Goal: Transaction & Acquisition: Purchase product/service

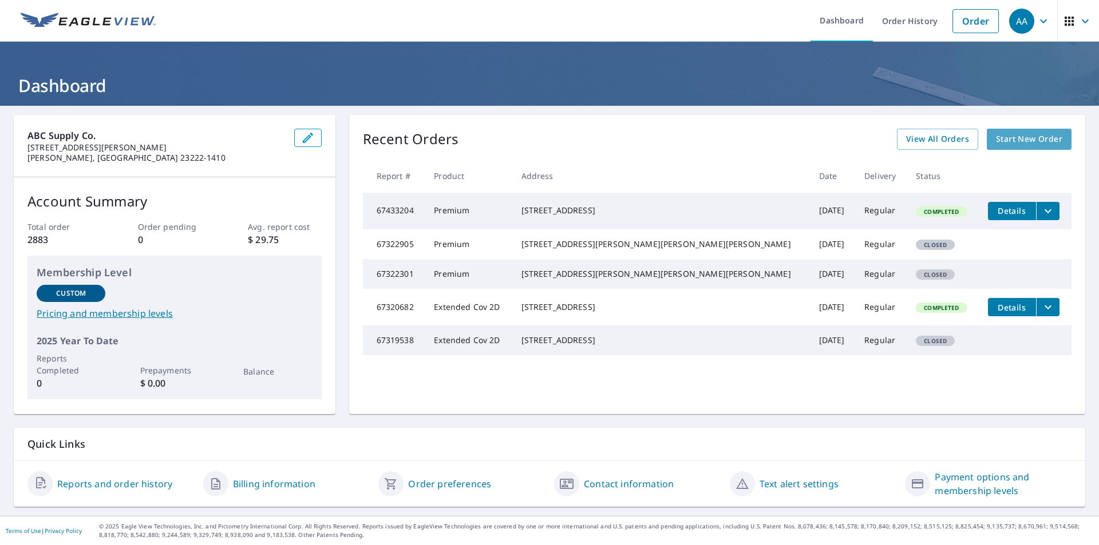
click at [1019, 133] on span "Start New Order" at bounding box center [1029, 139] width 66 height 14
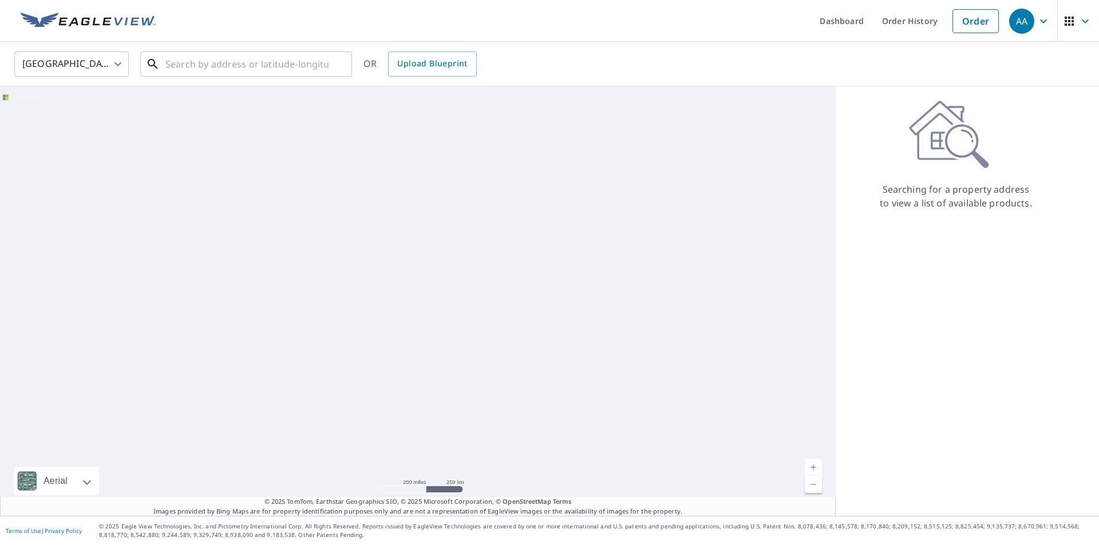
click at [268, 56] on input "text" at bounding box center [246, 64] width 163 height 32
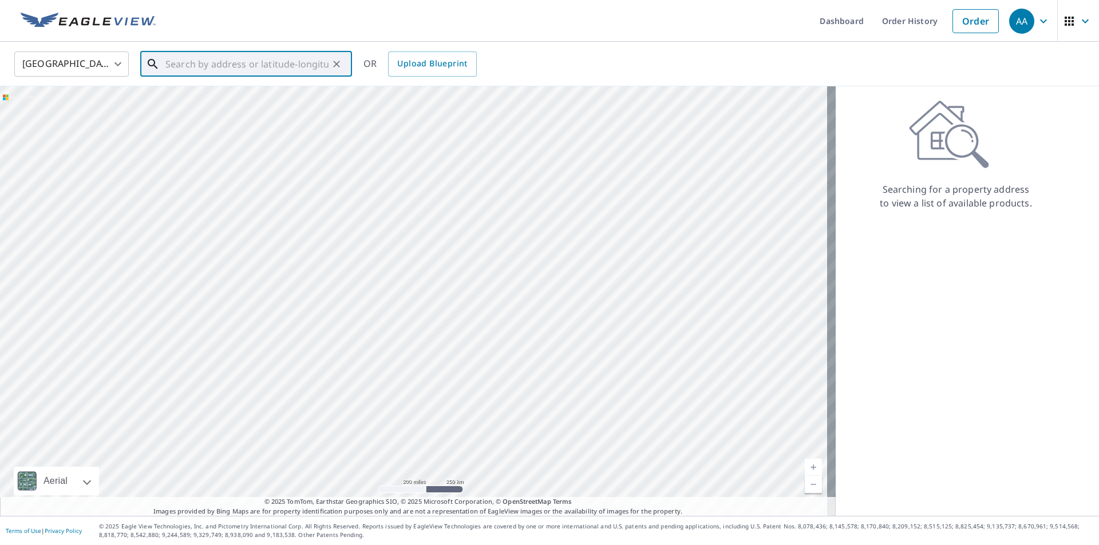
paste input "[STREET_ADDRESS]"
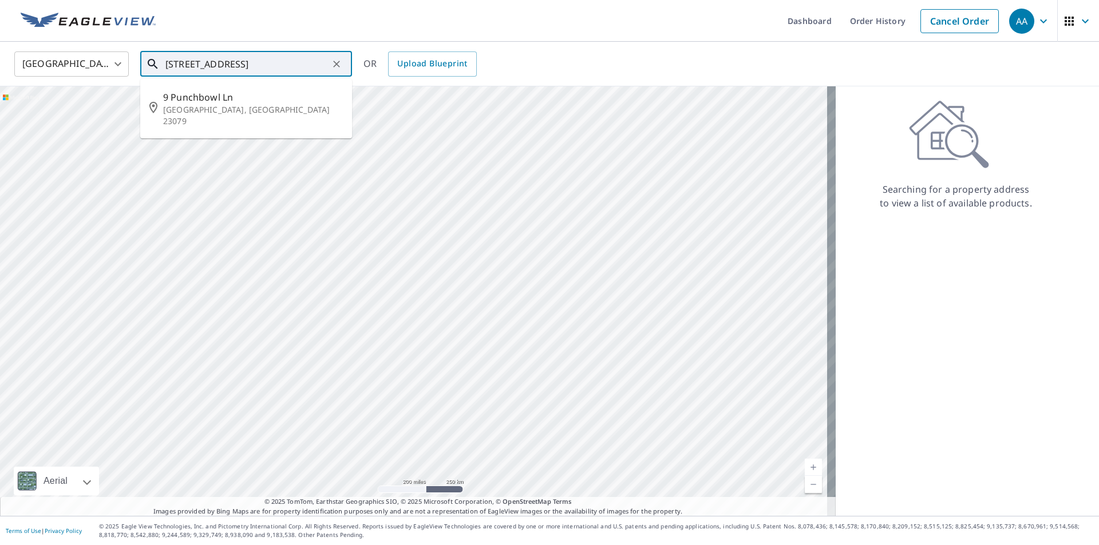
type input "[STREET_ADDRESS]"
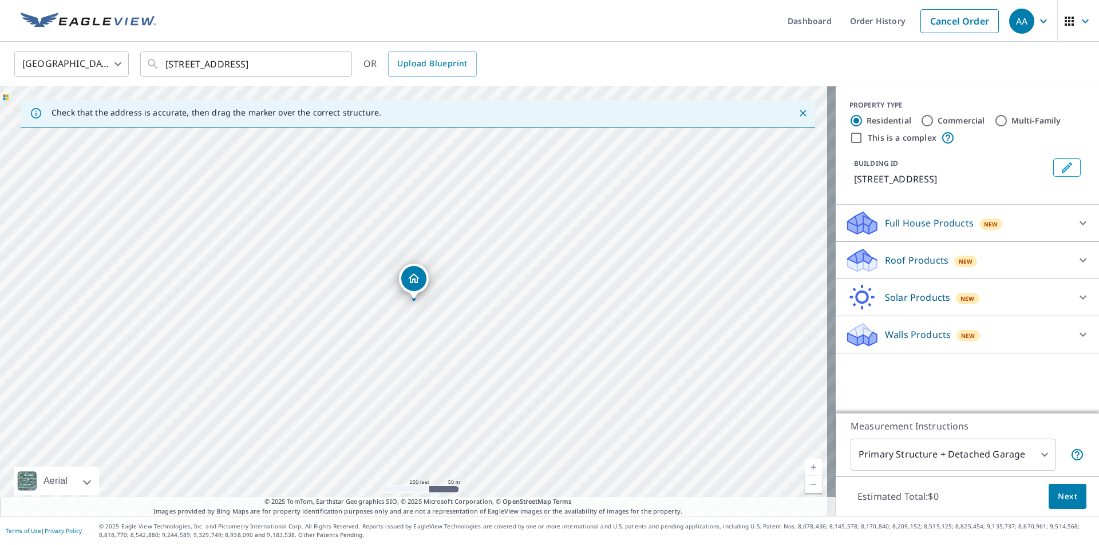
click at [1076, 256] on icon at bounding box center [1083, 260] width 14 height 14
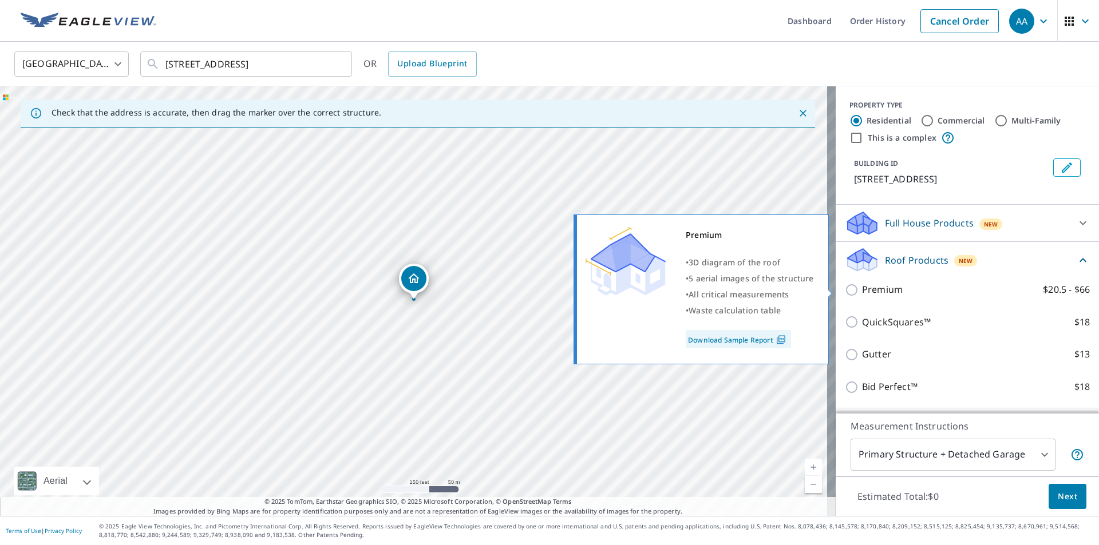
click at [846, 292] on input "Premium $20.5 - $66" at bounding box center [853, 290] width 17 height 14
checkbox input "true"
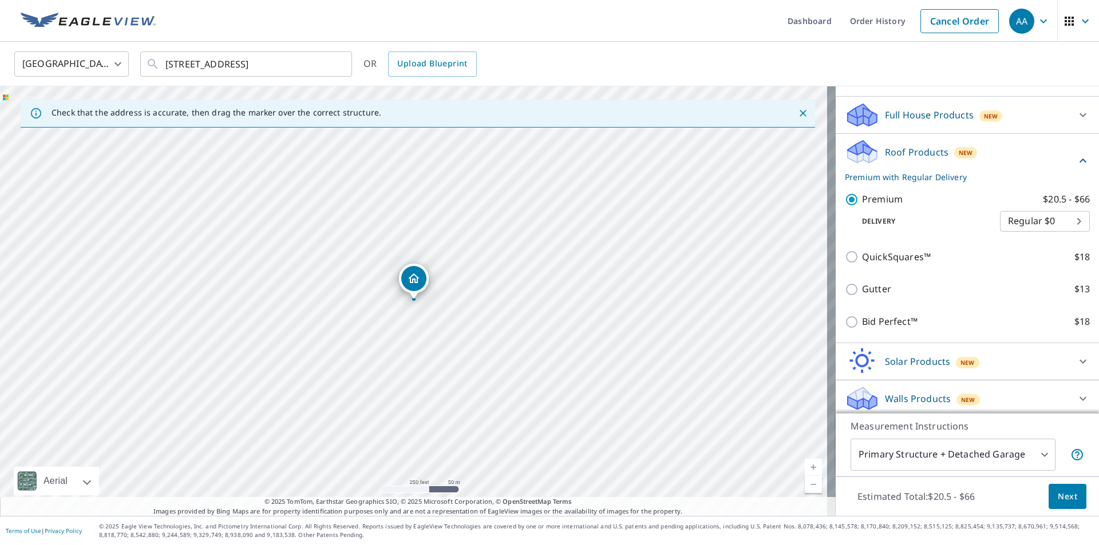
scroll to position [113, 0]
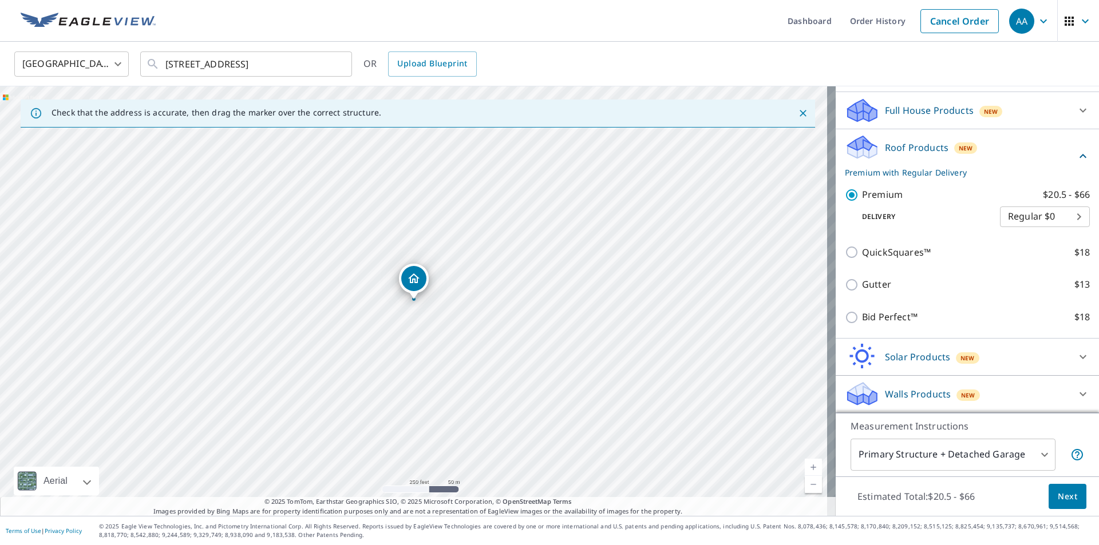
click at [1028, 453] on body "AA AA Dashboard Order History Cancel Order AA [GEOGRAPHIC_DATA] [GEOGRAPHIC_DAT…" at bounding box center [549, 272] width 1099 height 545
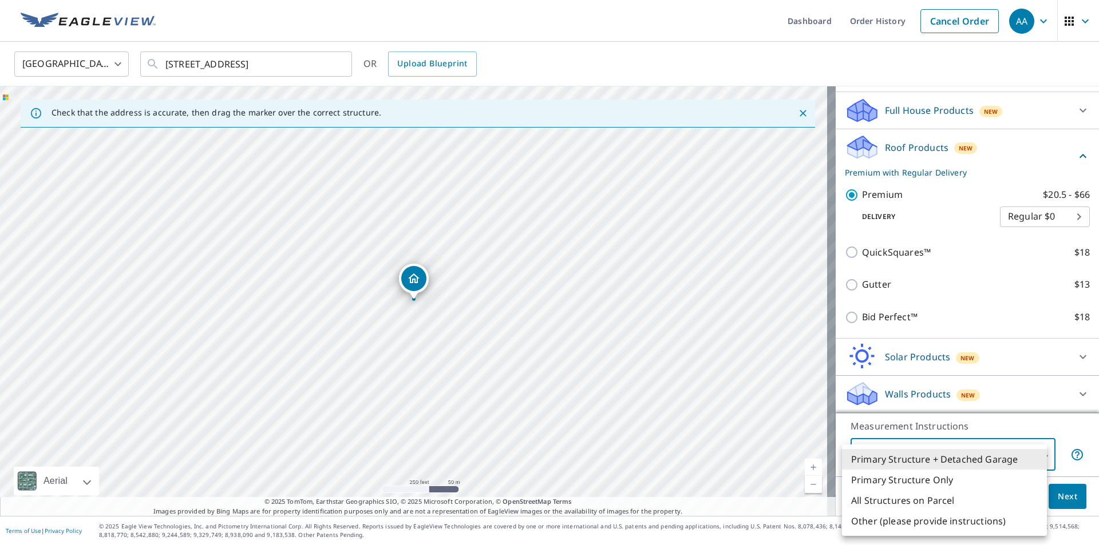
click at [955, 478] on li "Primary Structure Only" at bounding box center [944, 480] width 205 height 21
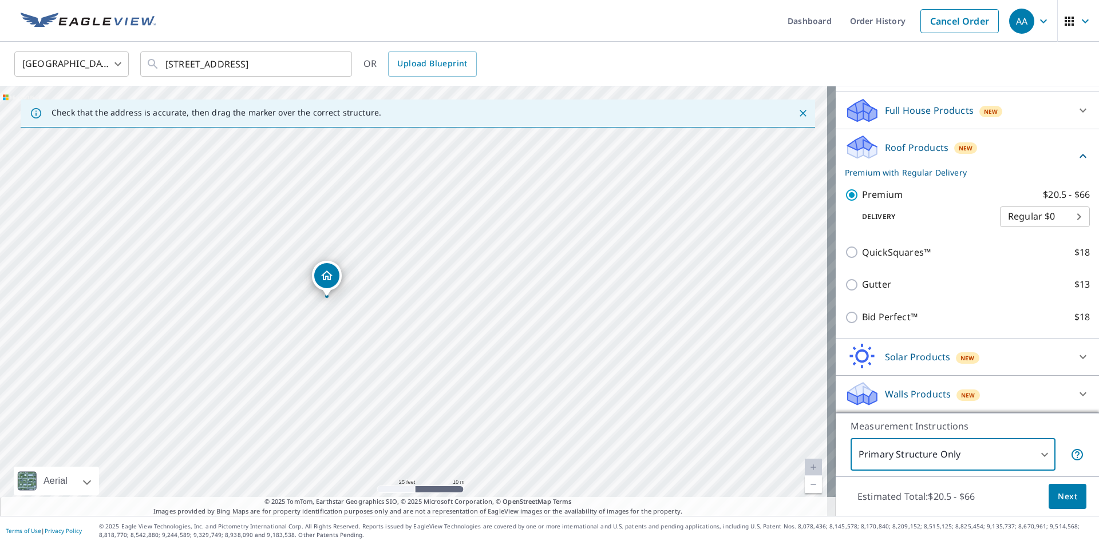
click at [1027, 452] on body "AA AA Dashboard Order History Cancel Order AA [GEOGRAPHIC_DATA] [GEOGRAPHIC_DAT…" at bounding box center [549, 272] width 1099 height 545
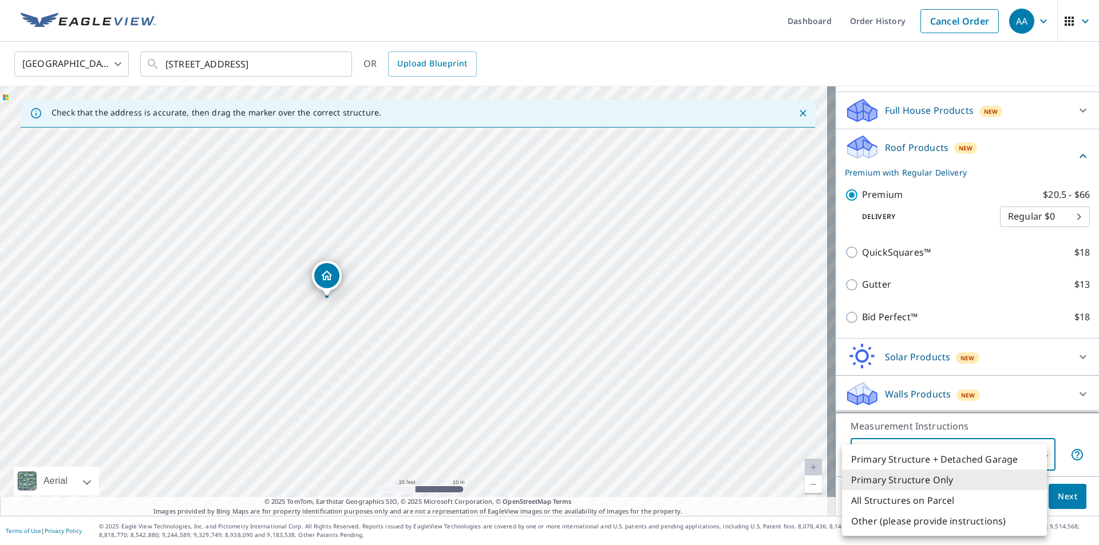
click at [1028, 452] on li "Primary Structure + Detached Garage" at bounding box center [944, 459] width 205 height 21
type input "1"
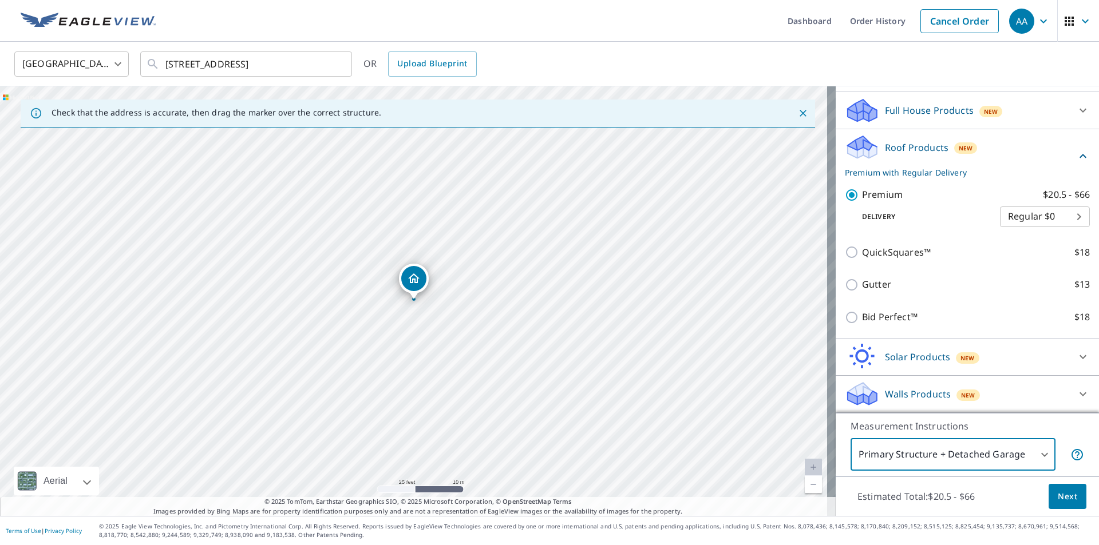
click at [1057, 497] on span "Next" at bounding box center [1066, 497] width 19 height 14
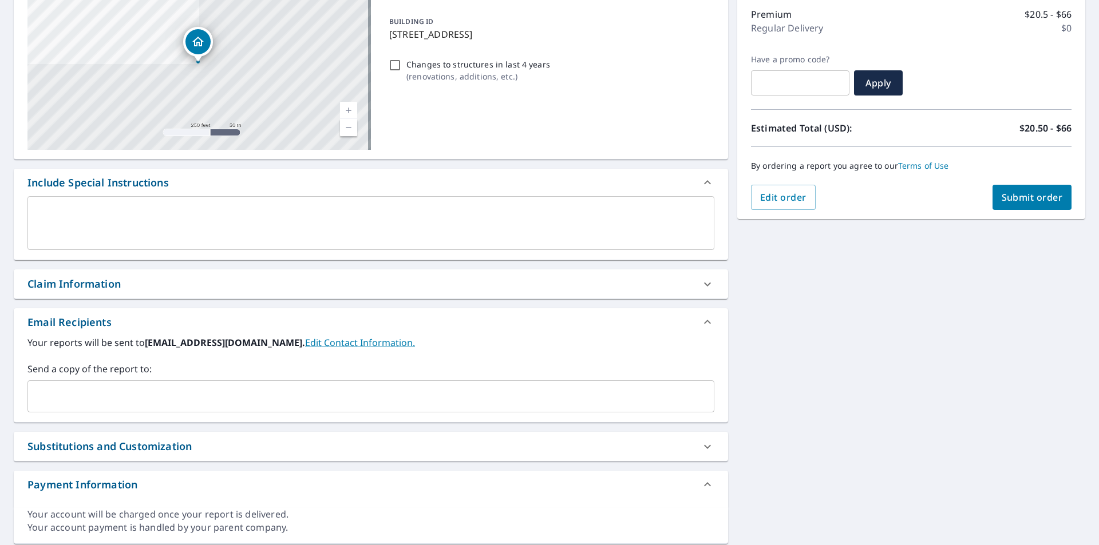
scroll to position [172, 0]
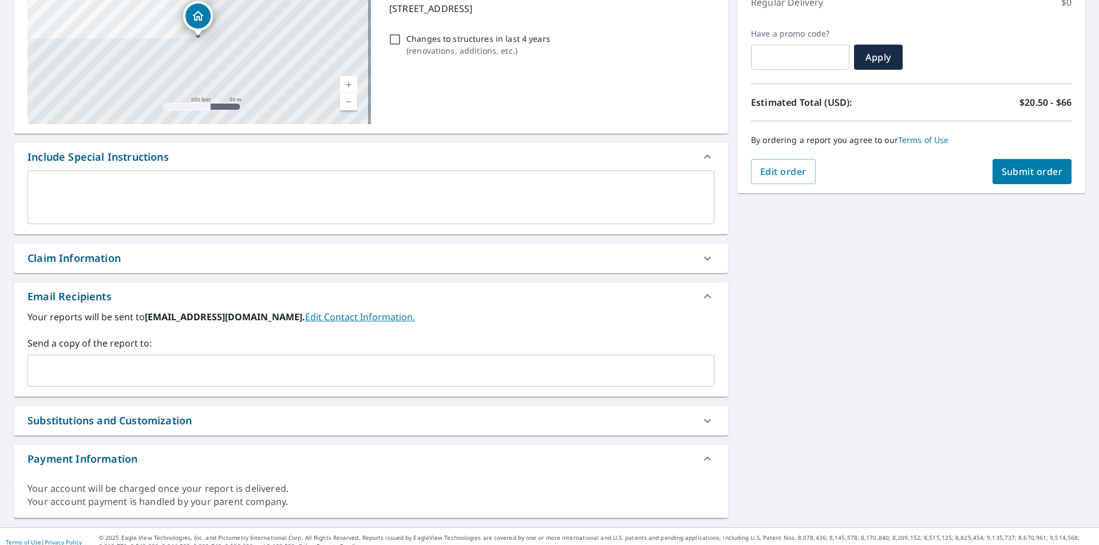
click at [288, 355] on div "​" at bounding box center [370, 371] width 687 height 32
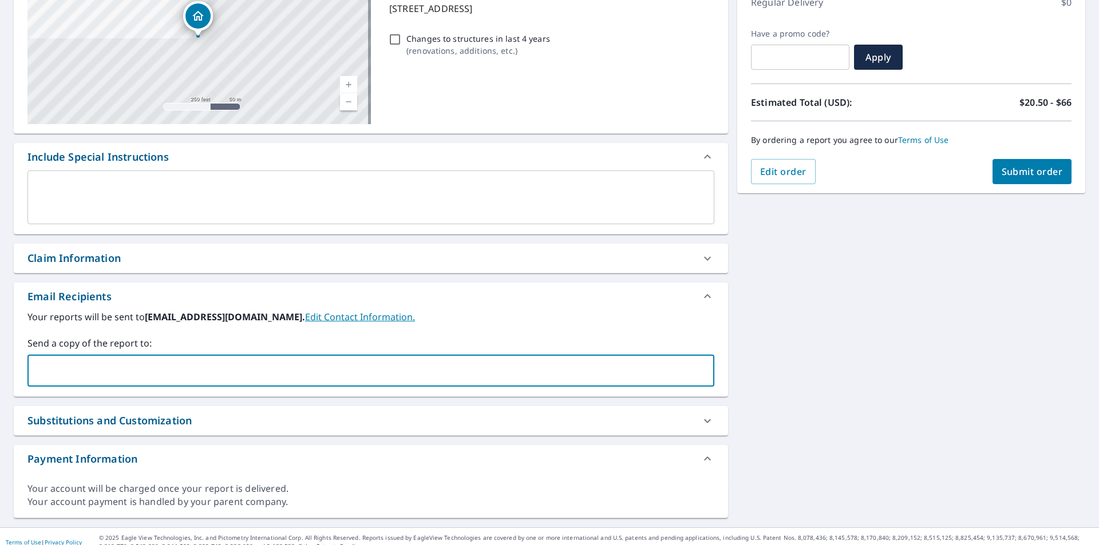
click at [288, 355] on div "​" at bounding box center [370, 371] width 687 height 32
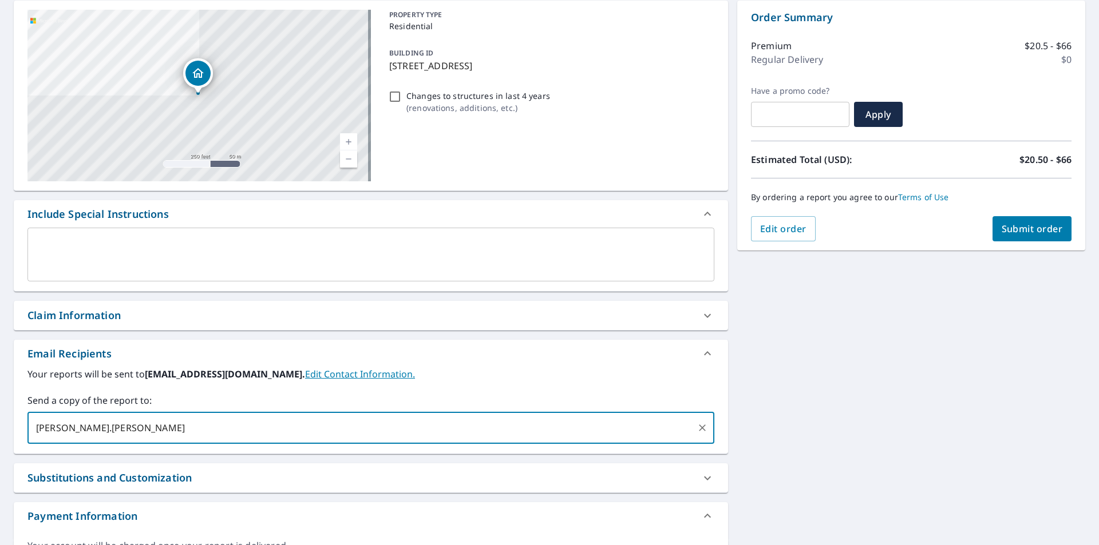
type input "[PERSON_NAME][EMAIL_ADDRESS][PERSON_NAME][DOMAIN_NAME]"
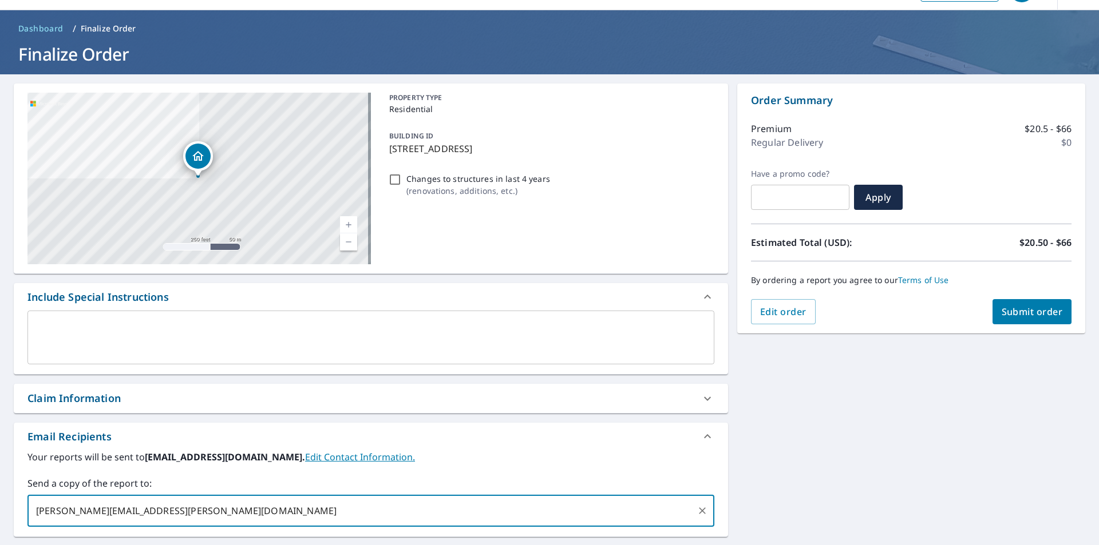
scroll to position [0, 0]
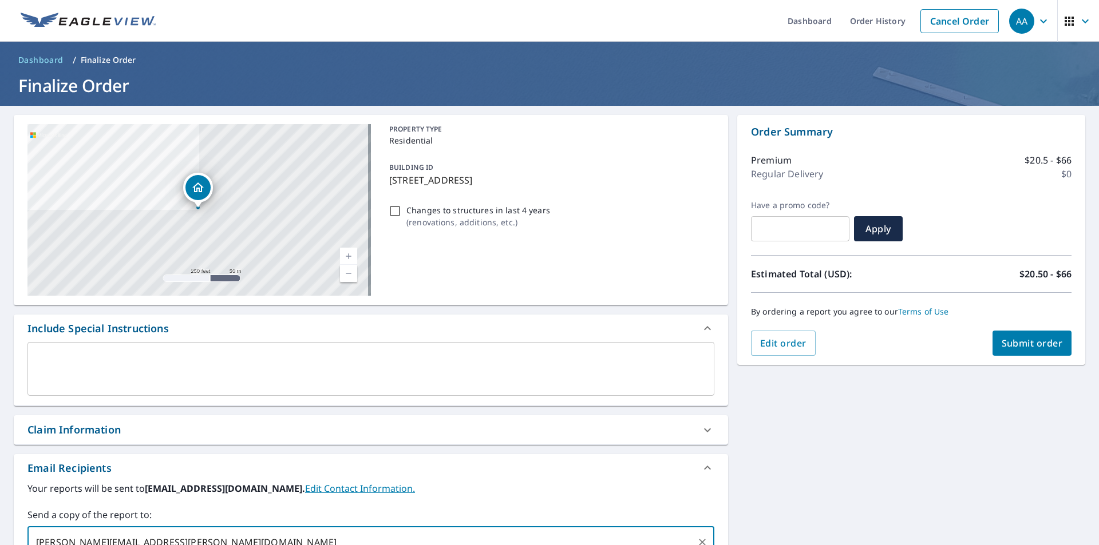
click at [405, 326] on div "Include Special Instructions" at bounding box center [360, 328] width 666 height 15
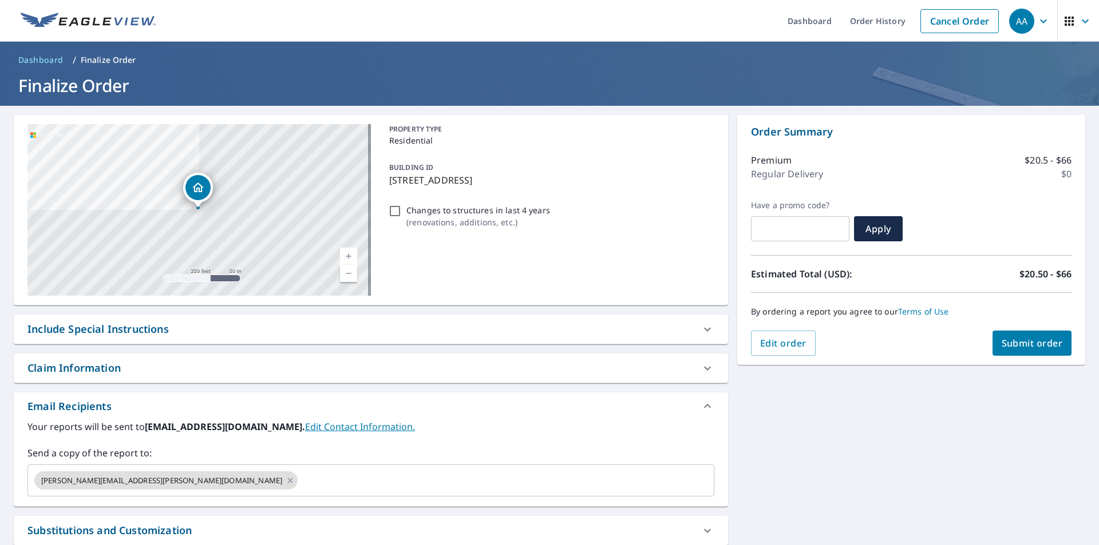
click at [377, 328] on div "Include Special Instructions" at bounding box center [360, 329] width 666 height 15
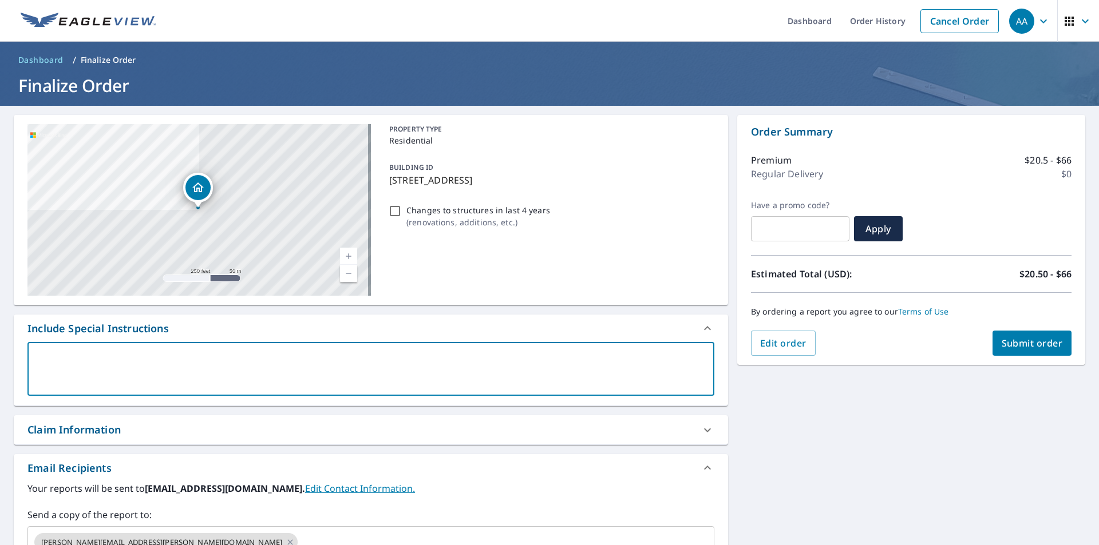
click at [264, 356] on textarea at bounding box center [370, 369] width 671 height 33
type textarea "J"
type textarea "x"
type textarea "[PERSON_NAME]"
type textarea "x"
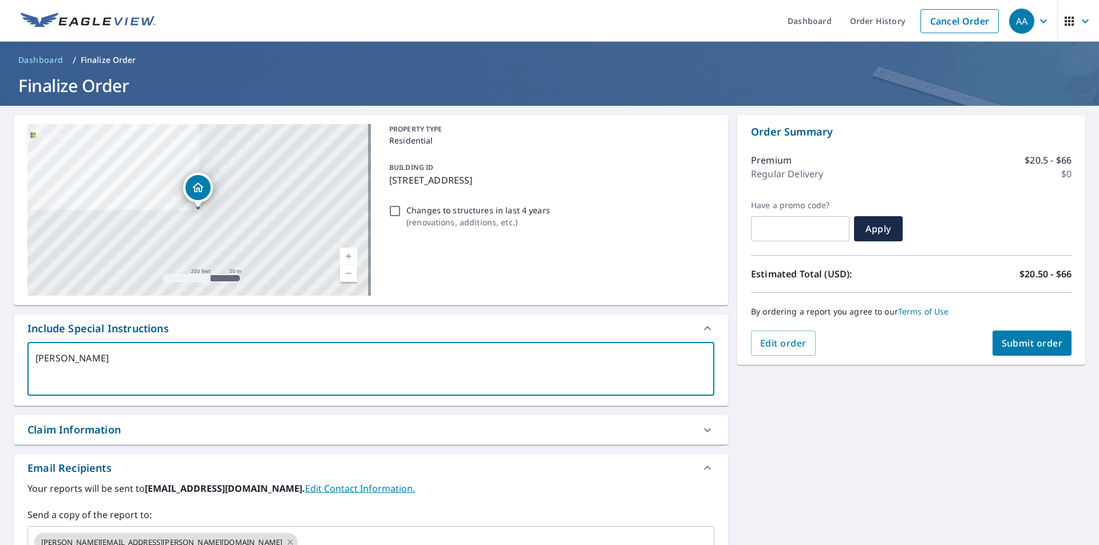
type textarea "[PERSON_NAME]"
type textarea "x"
type textarea "[PERSON_NAME]"
type textarea "x"
type textarea "[PERSON_NAME]"
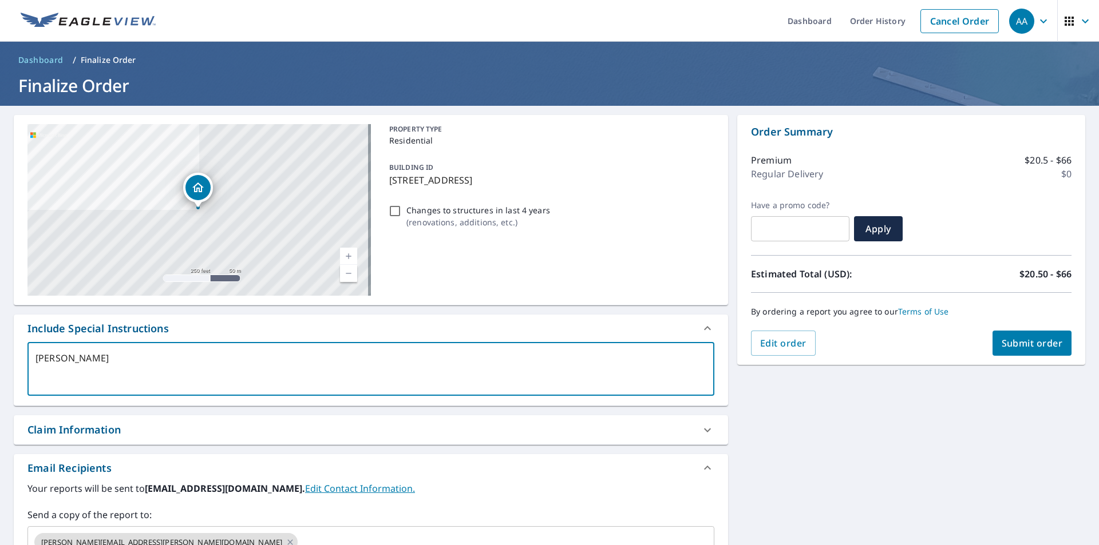
type textarea "x"
type textarea "[PERSON_NAME]"
type textarea "x"
type textarea "[PERSON_NAME]"
type textarea "x"
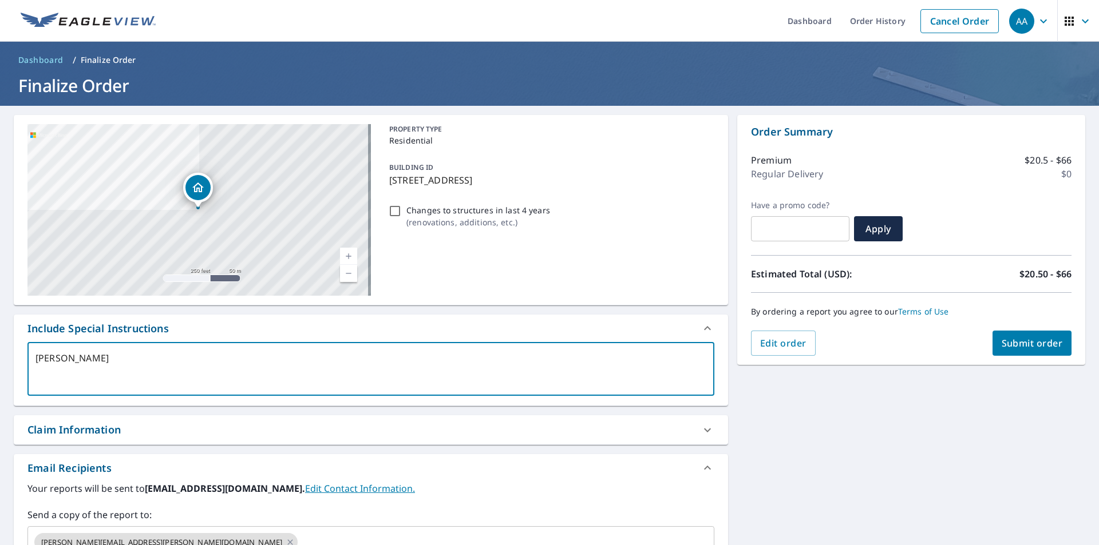
type textarea "[PERSON_NAME]"
type textarea "x"
type textarea "[PERSON_NAME] Build"
type textarea "x"
type textarea "[PERSON_NAME]"
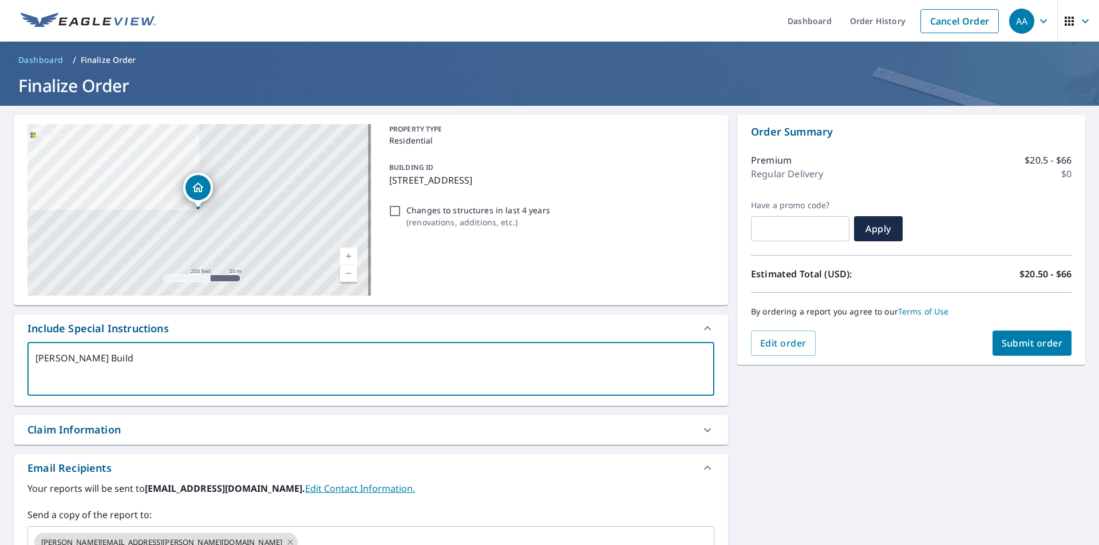
type textarea "x"
type textarea "[PERSON_NAME] Builder"
type textarea "x"
type textarea "[PERSON_NAME] Builders"
type textarea "x"
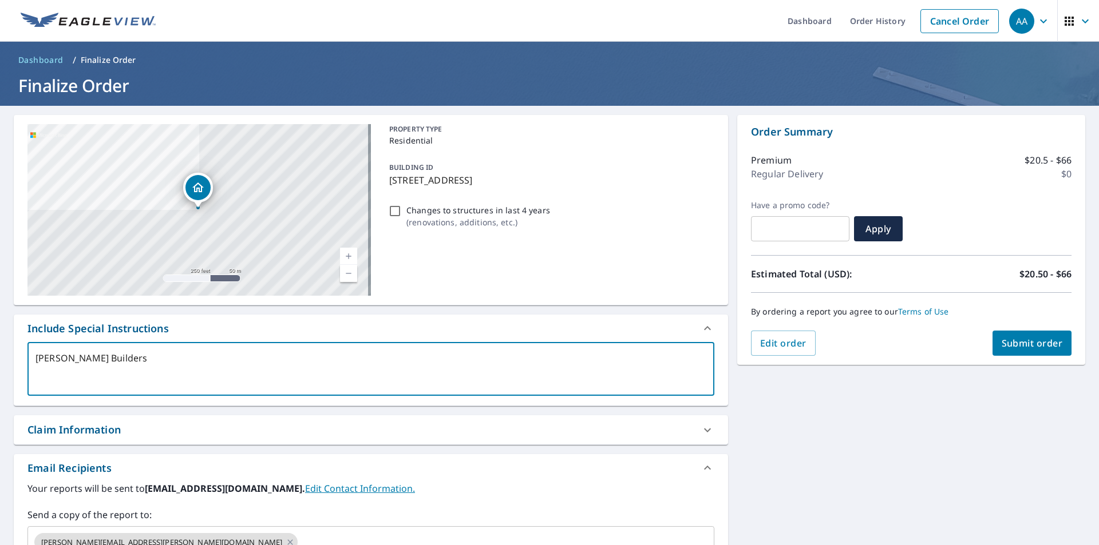
type textarea "[PERSON_NAME] Builders"
click at [1030, 345] on span "Submit order" at bounding box center [1031, 343] width 61 height 13
type textarea "x"
